Goal: Task Accomplishment & Management: Manage account settings

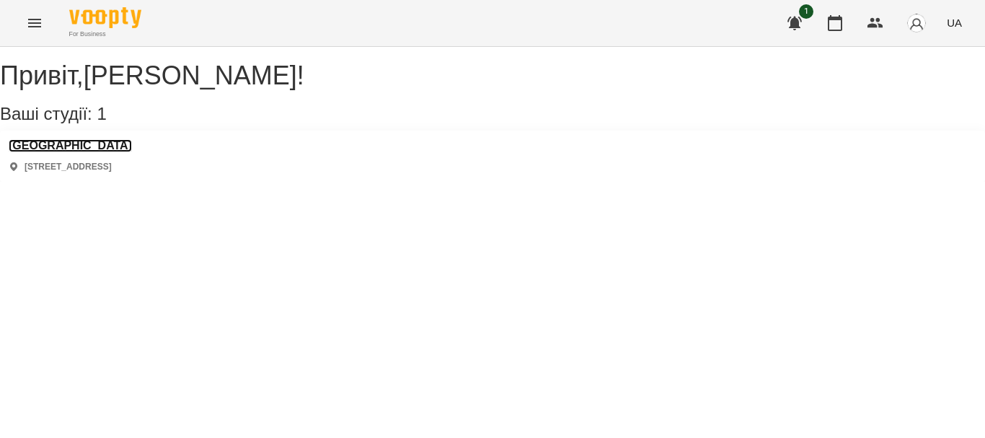
click at [94, 152] on h3 "[GEOGRAPHIC_DATA]" at bounding box center [70, 145] width 123 height 13
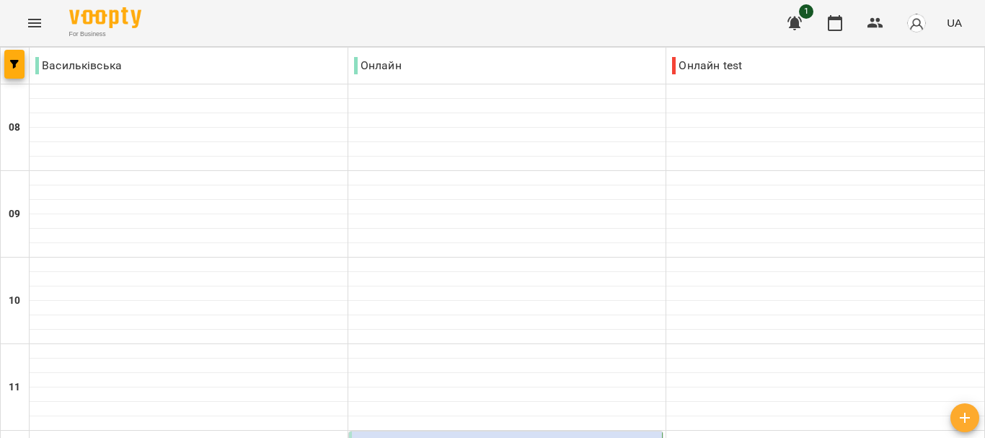
type input "**********"
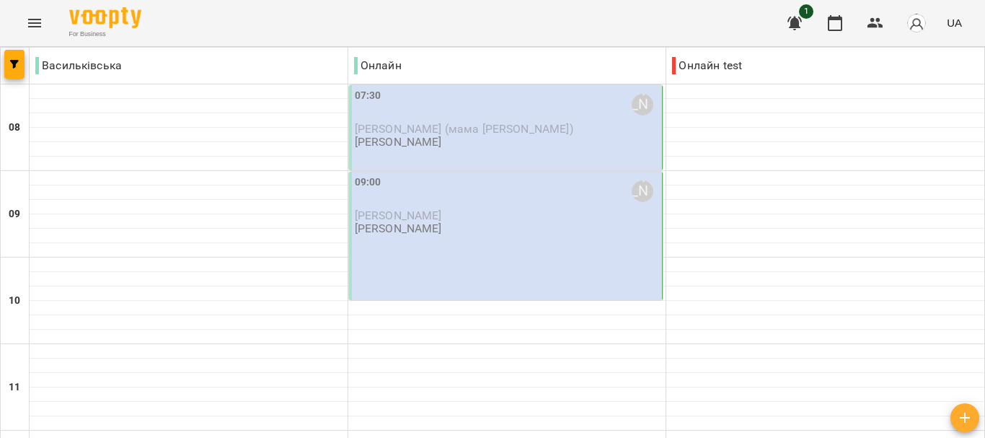
scroll to position [16, 0]
click at [557, 141] on div "07:30 [PERSON_NAME] [PERSON_NAME] (мама [PERSON_NAME]) [PERSON_NAME]" at bounding box center [506, 127] width 314 height 85
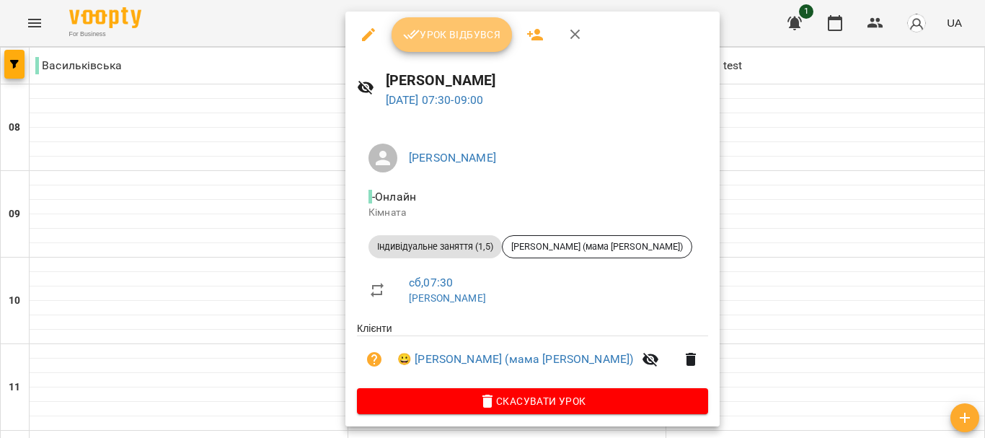
click at [452, 45] on button "Урок відбувся" at bounding box center [452, 34] width 121 height 35
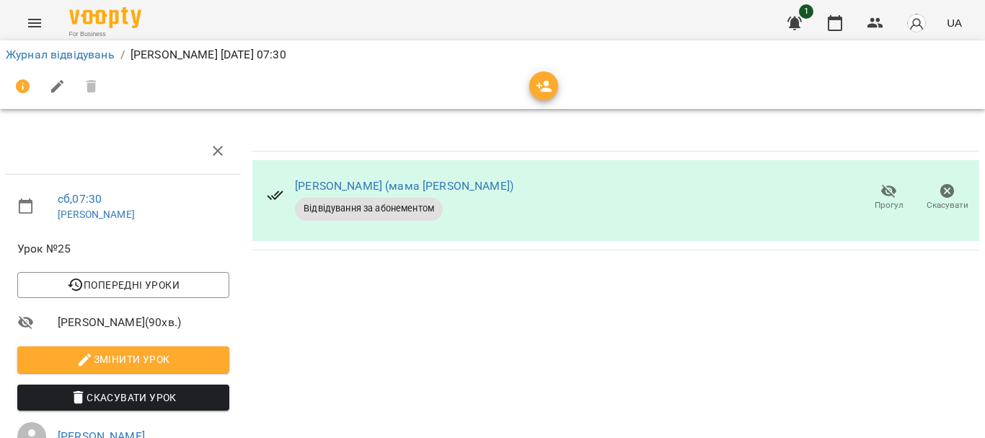
scroll to position [58, 0]
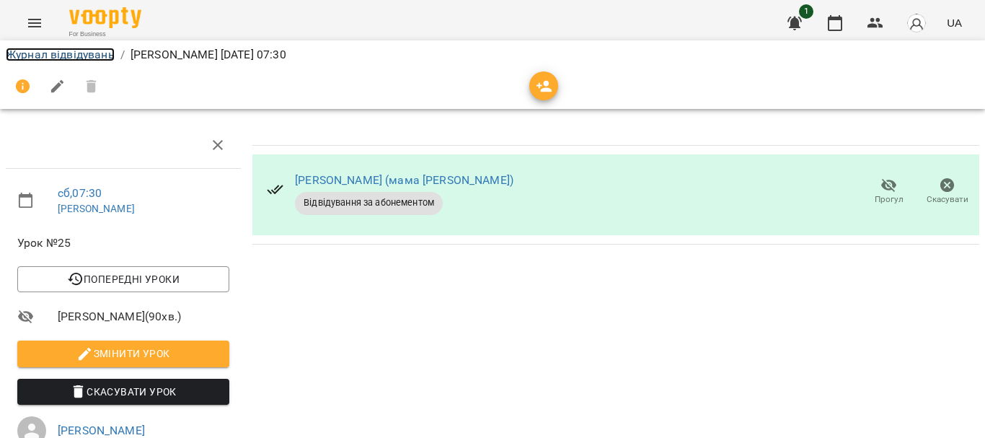
click at [89, 54] on link "Журнал відвідувань" at bounding box center [60, 55] width 109 height 14
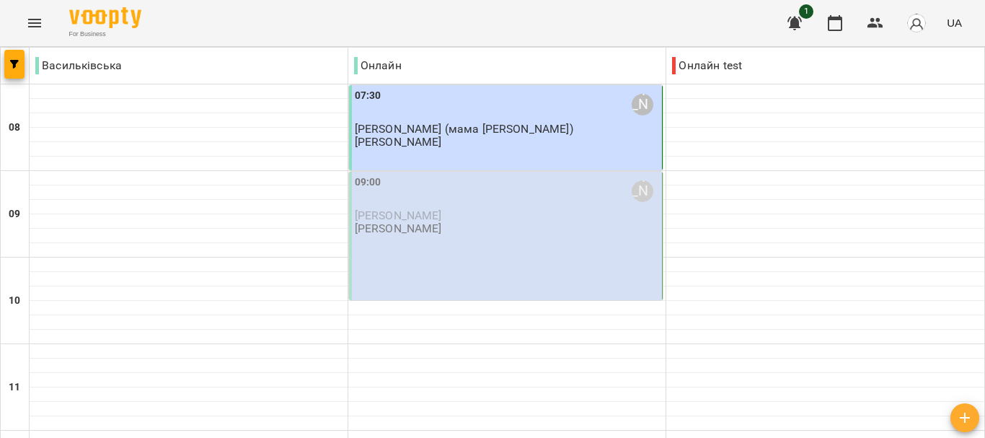
click at [431, 215] on span "[PERSON_NAME]" at bounding box center [398, 215] width 87 height 14
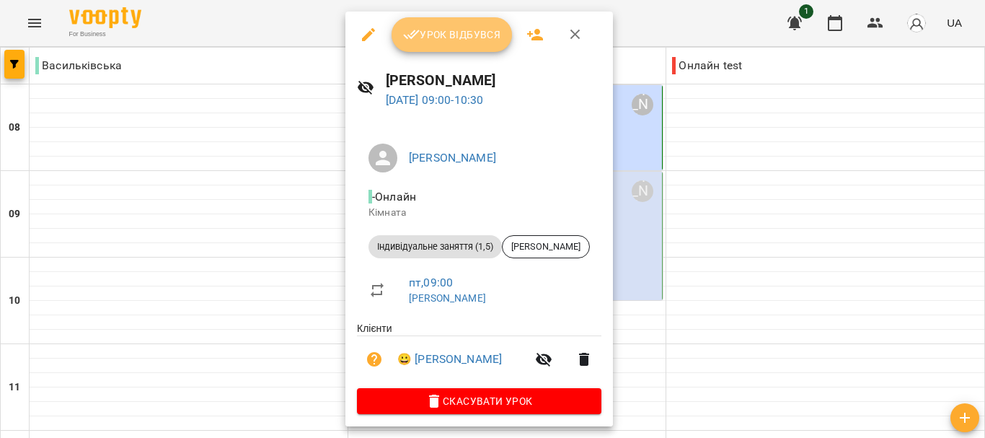
click at [453, 41] on span "Урок відбувся" at bounding box center [452, 34] width 98 height 17
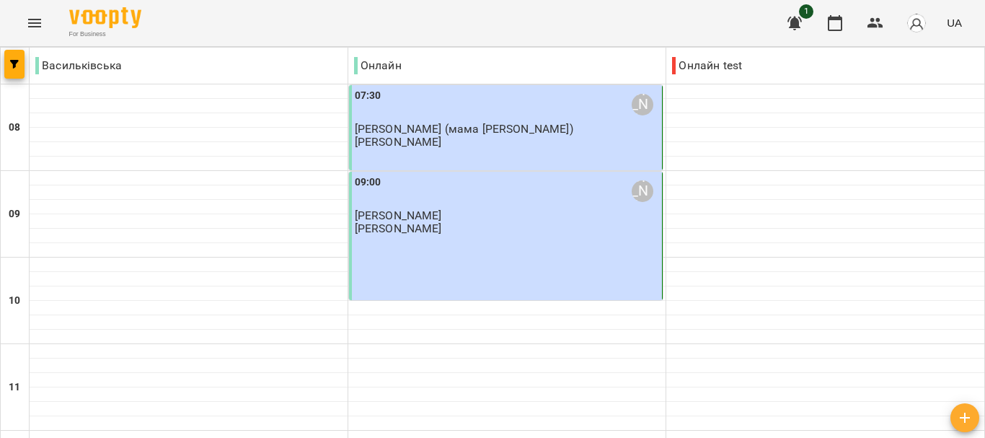
scroll to position [712, 0]
